Goal: Entertainment & Leisure: Consume media (video, audio)

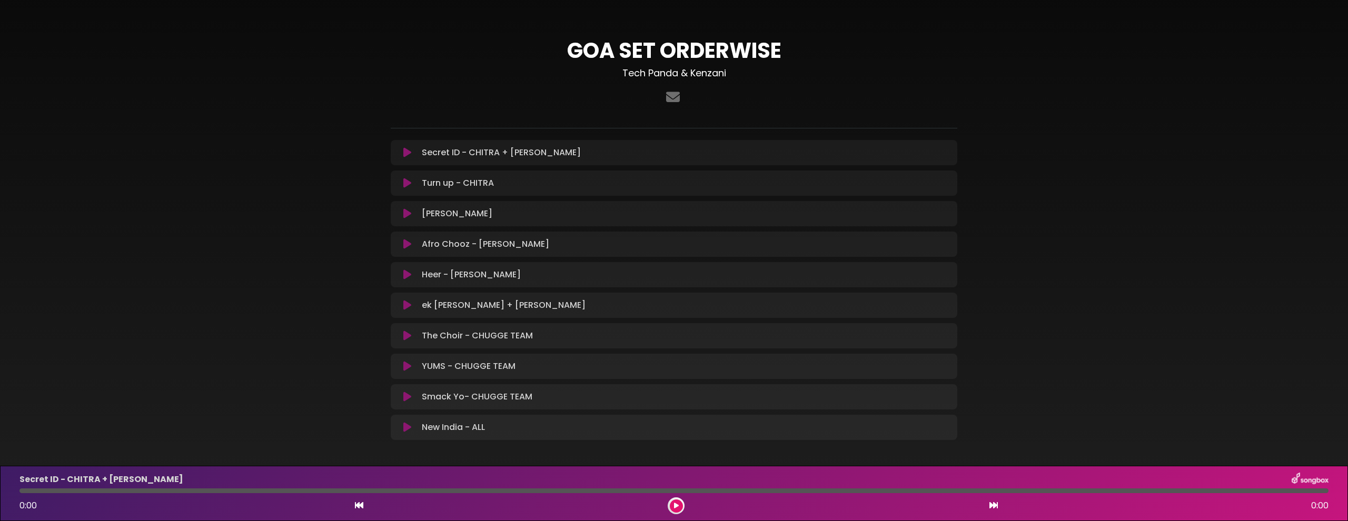
click at [408, 153] on icon at bounding box center [407, 152] width 8 height 11
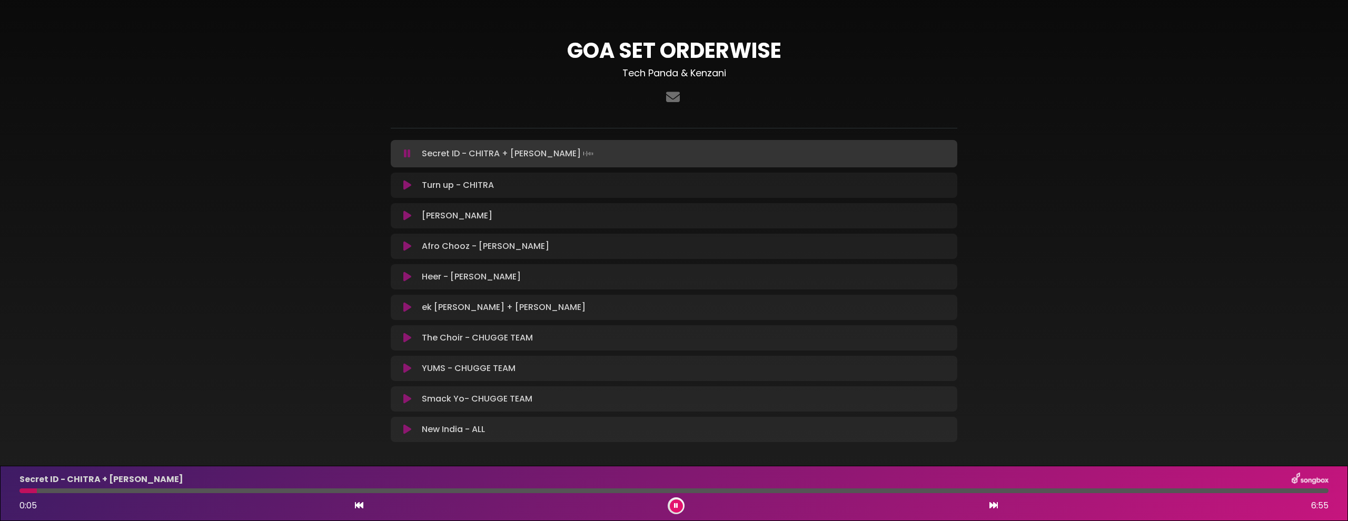
click at [86, 489] on div at bounding box center [673, 491] width 1309 height 5
click at [141, 490] on div at bounding box center [673, 491] width 1309 height 5
click at [240, 489] on div at bounding box center [673, 491] width 1309 height 5
click at [300, 489] on div at bounding box center [673, 491] width 1309 height 5
click at [379, 490] on div at bounding box center [673, 491] width 1309 height 5
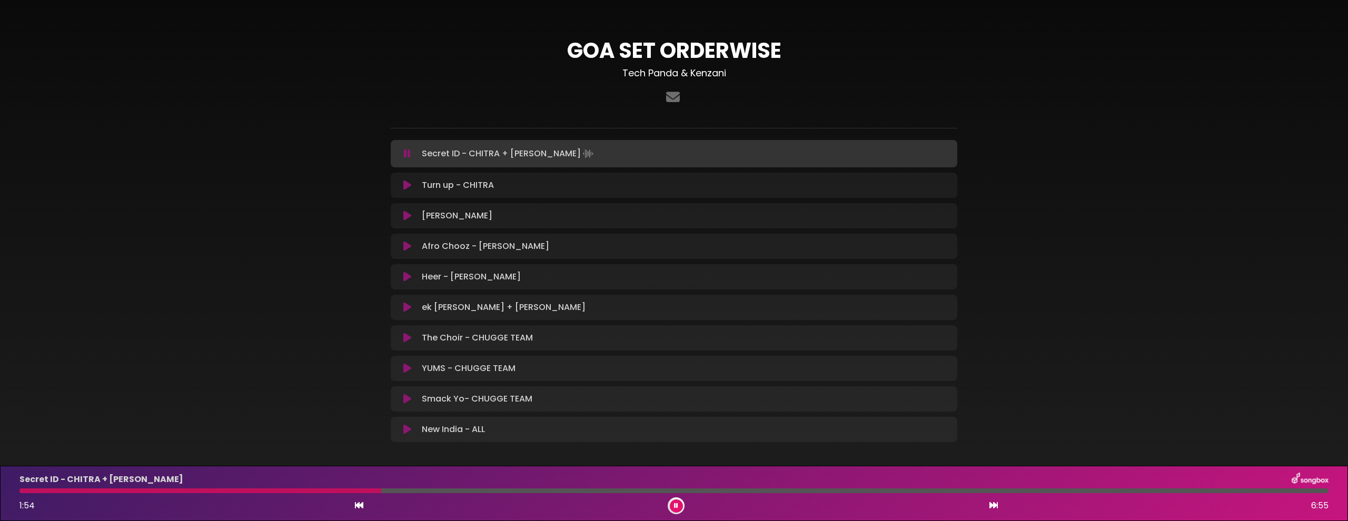
click at [427, 491] on div at bounding box center [673, 491] width 1309 height 5
click at [567, 489] on div at bounding box center [673, 491] width 1309 height 5
click at [674, 507] on icon at bounding box center [676, 506] width 4 height 6
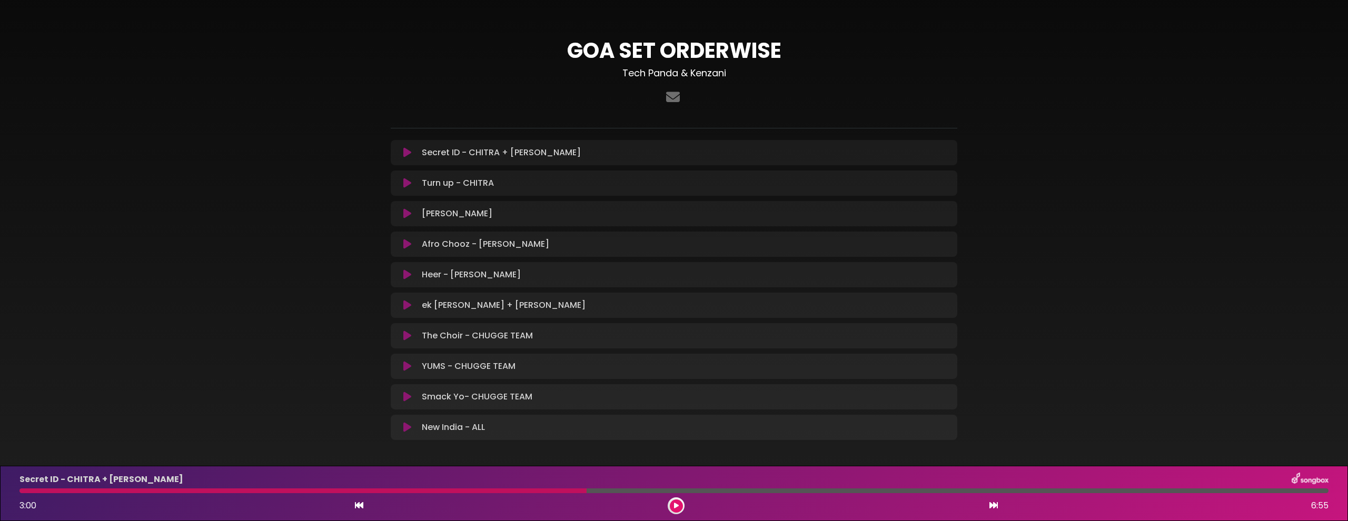
click at [681, 510] on button at bounding box center [676, 506] width 13 height 13
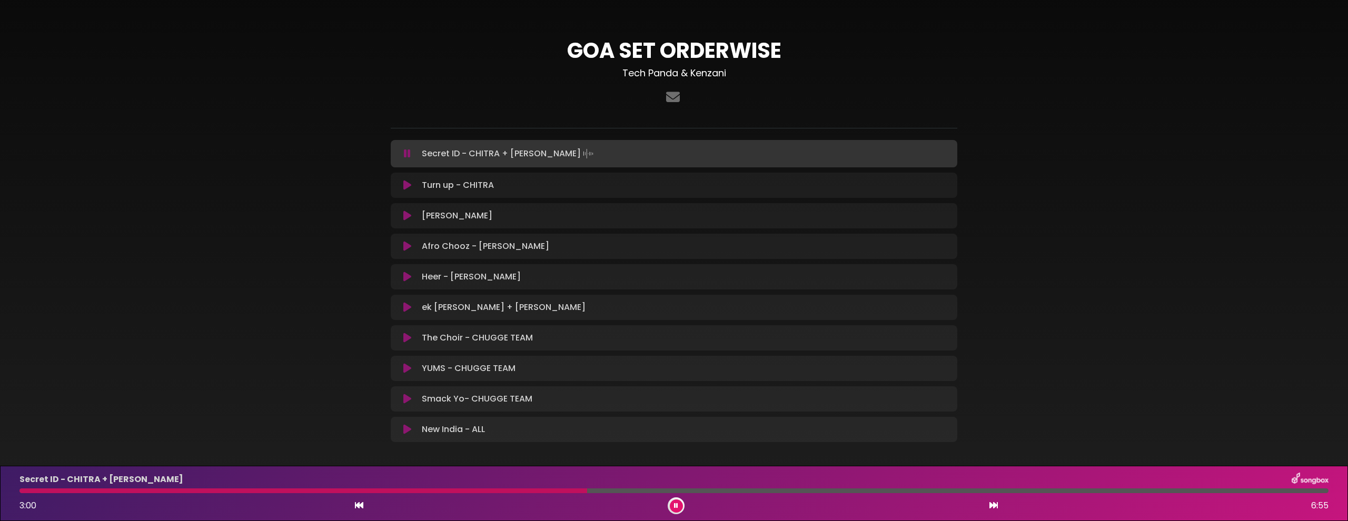
click at [699, 490] on div at bounding box center [673, 491] width 1309 height 5
click at [913, 490] on div at bounding box center [673, 491] width 1309 height 5
click at [676, 505] on icon at bounding box center [676, 506] width 4 height 6
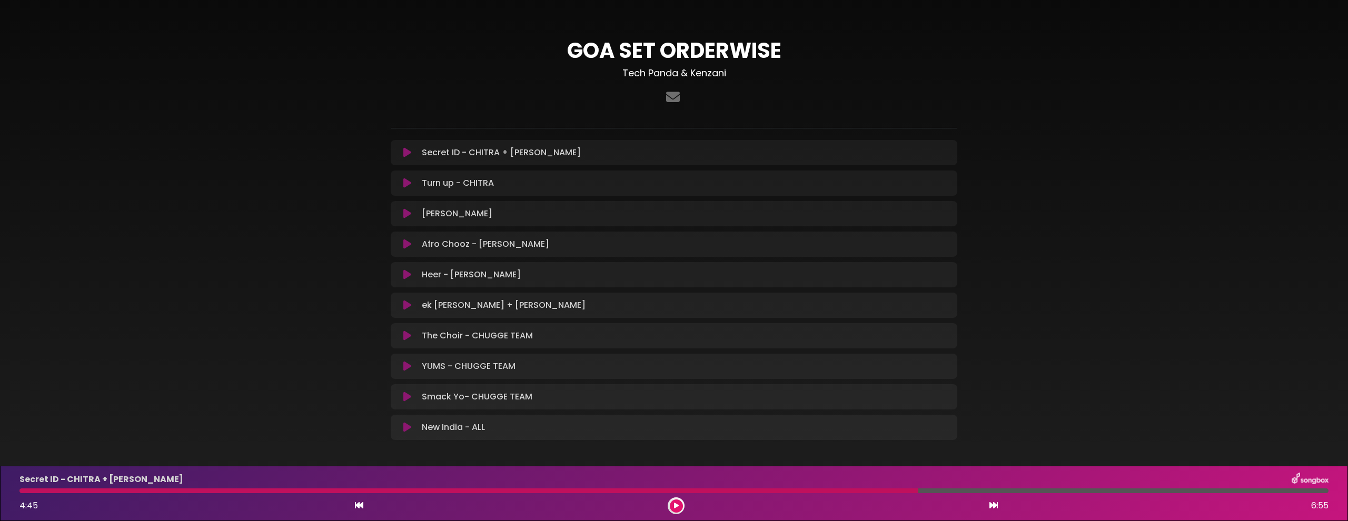
click at [407, 186] on icon at bounding box center [407, 183] width 8 height 11
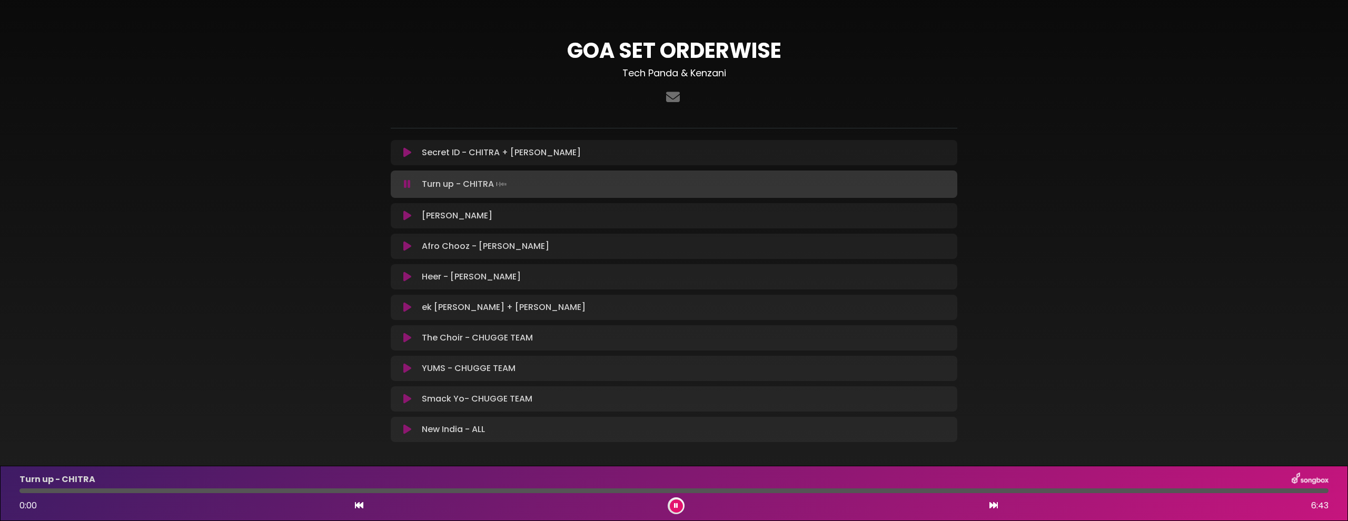
click at [208, 491] on div at bounding box center [673, 491] width 1309 height 5
click at [175, 490] on div at bounding box center [673, 491] width 1309 height 5
click at [422, 492] on div at bounding box center [673, 491] width 1309 height 5
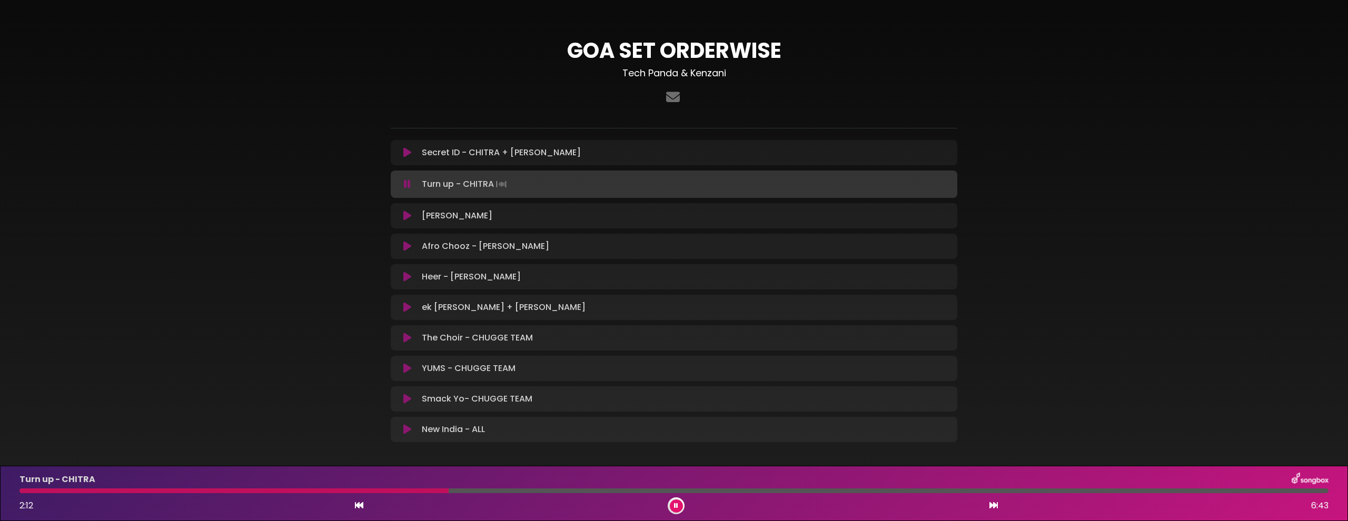
click at [409, 215] on icon at bounding box center [407, 216] width 8 height 11
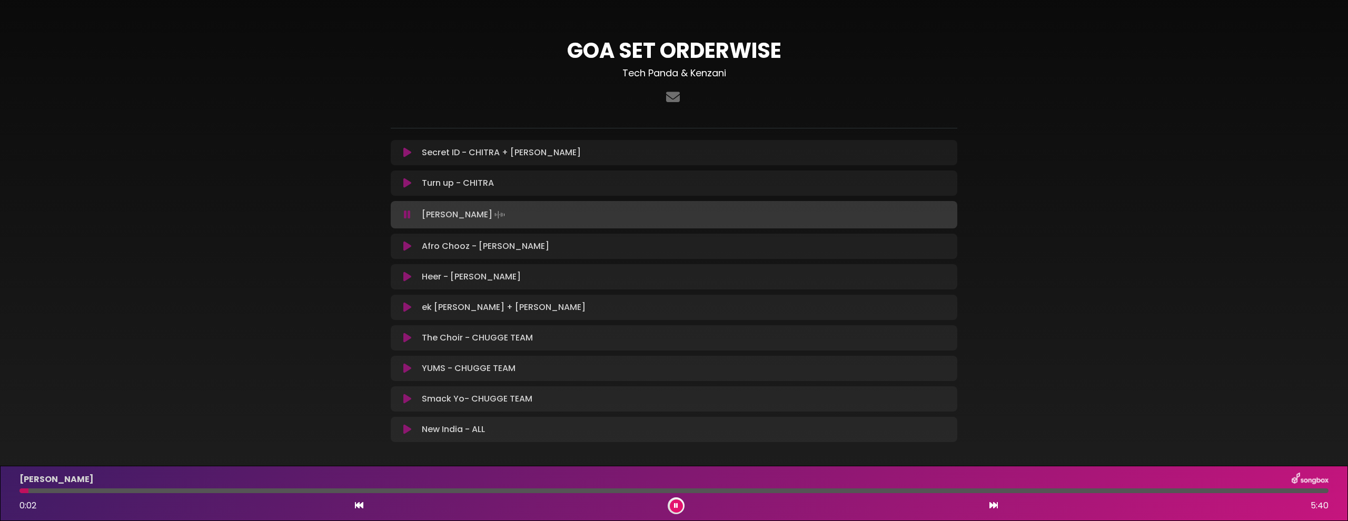
click at [223, 491] on div at bounding box center [673, 491] width 1309 height 5
